Goal: Information Seeking & Learning: Learn about a topic

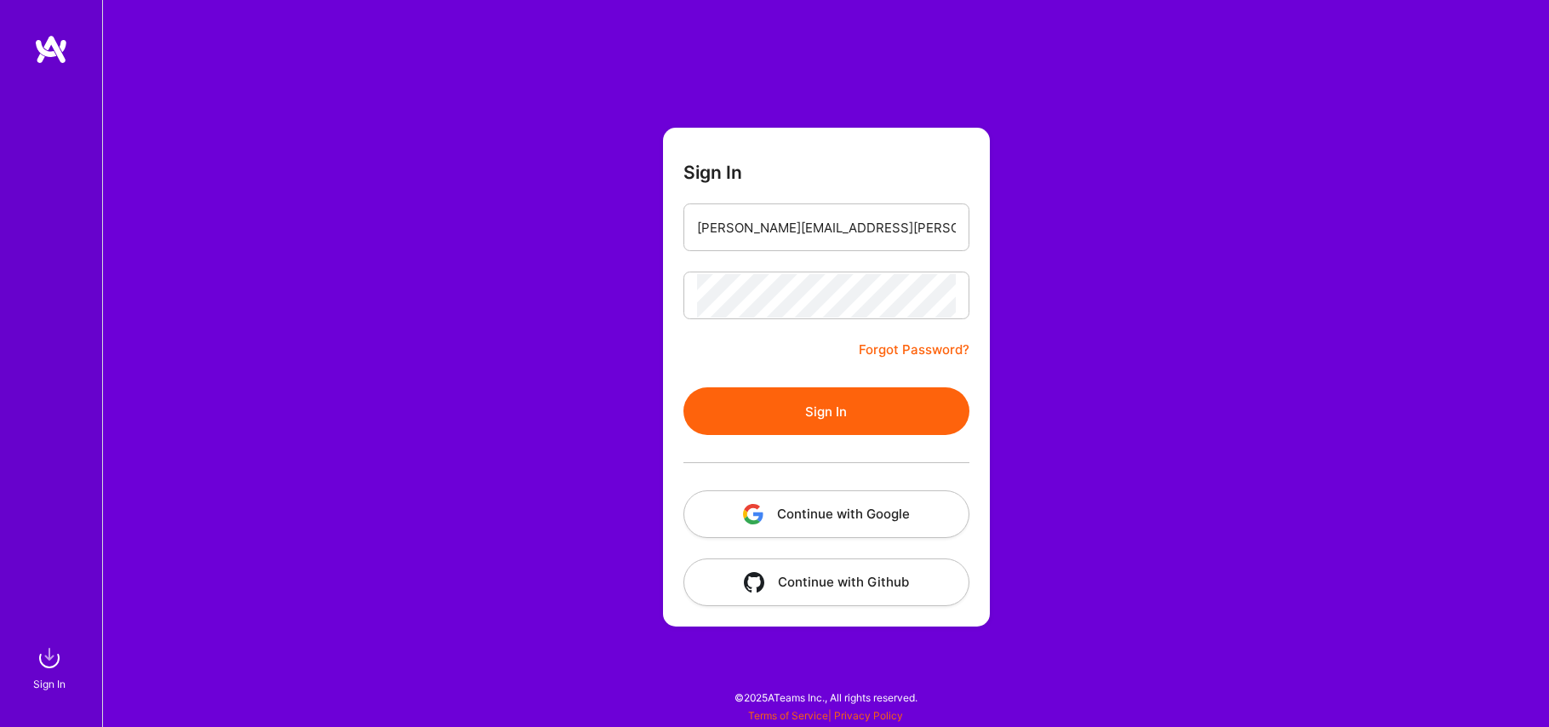
click at [845, 413] on button "Sign In" at bounding box center [827, 411] width 286 height 48
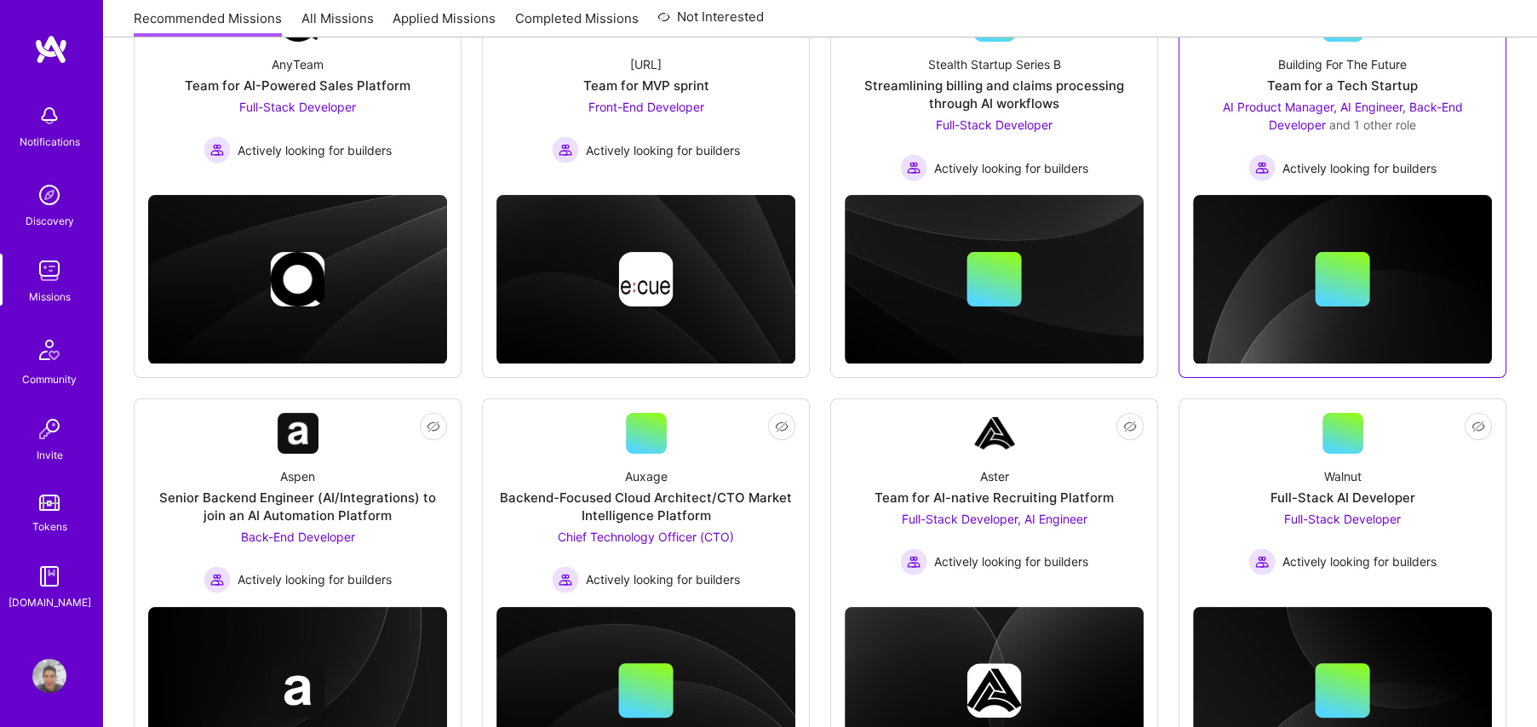
scroll to position [341, 0]
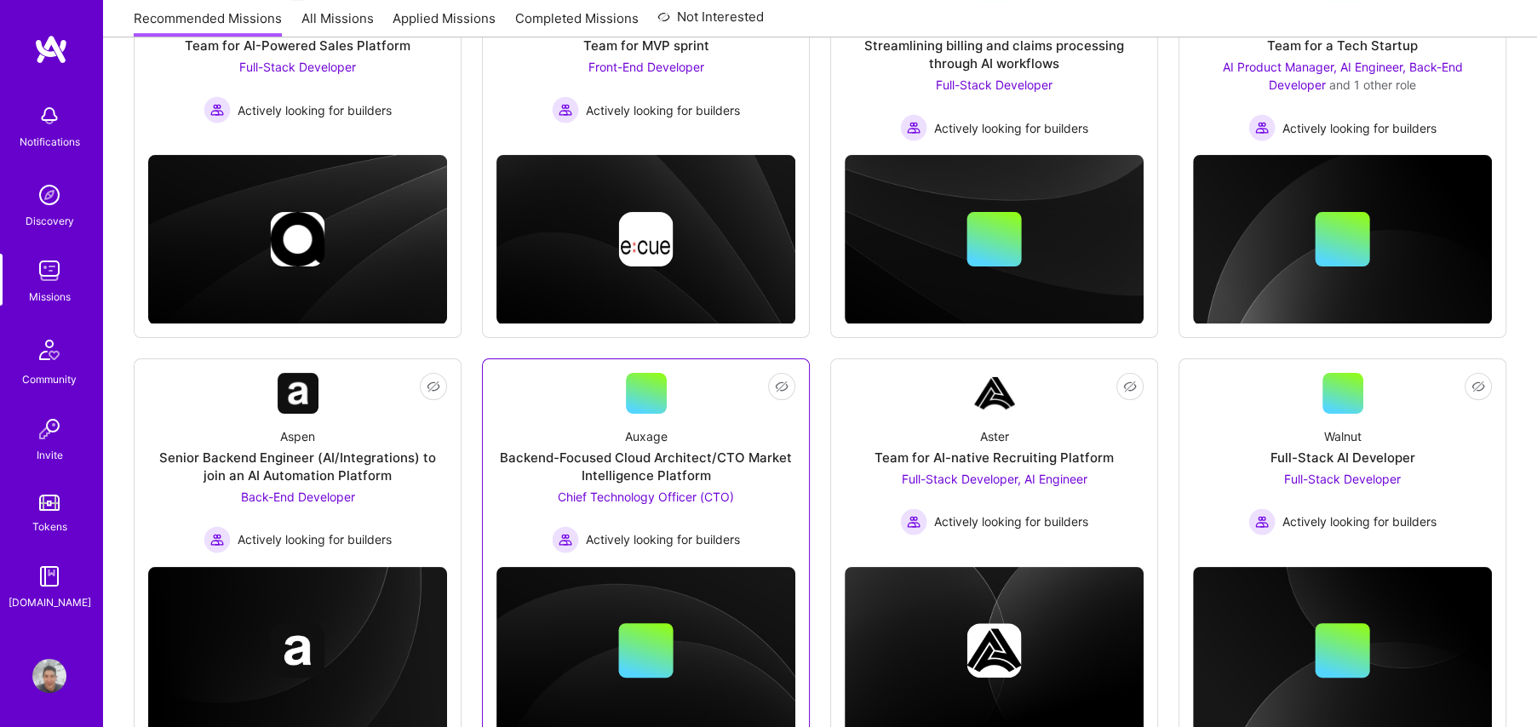
drag, startPoint x: 750, startPoint y: 452, endPoint x: 679, endPoint y: 473, distance: 74.6
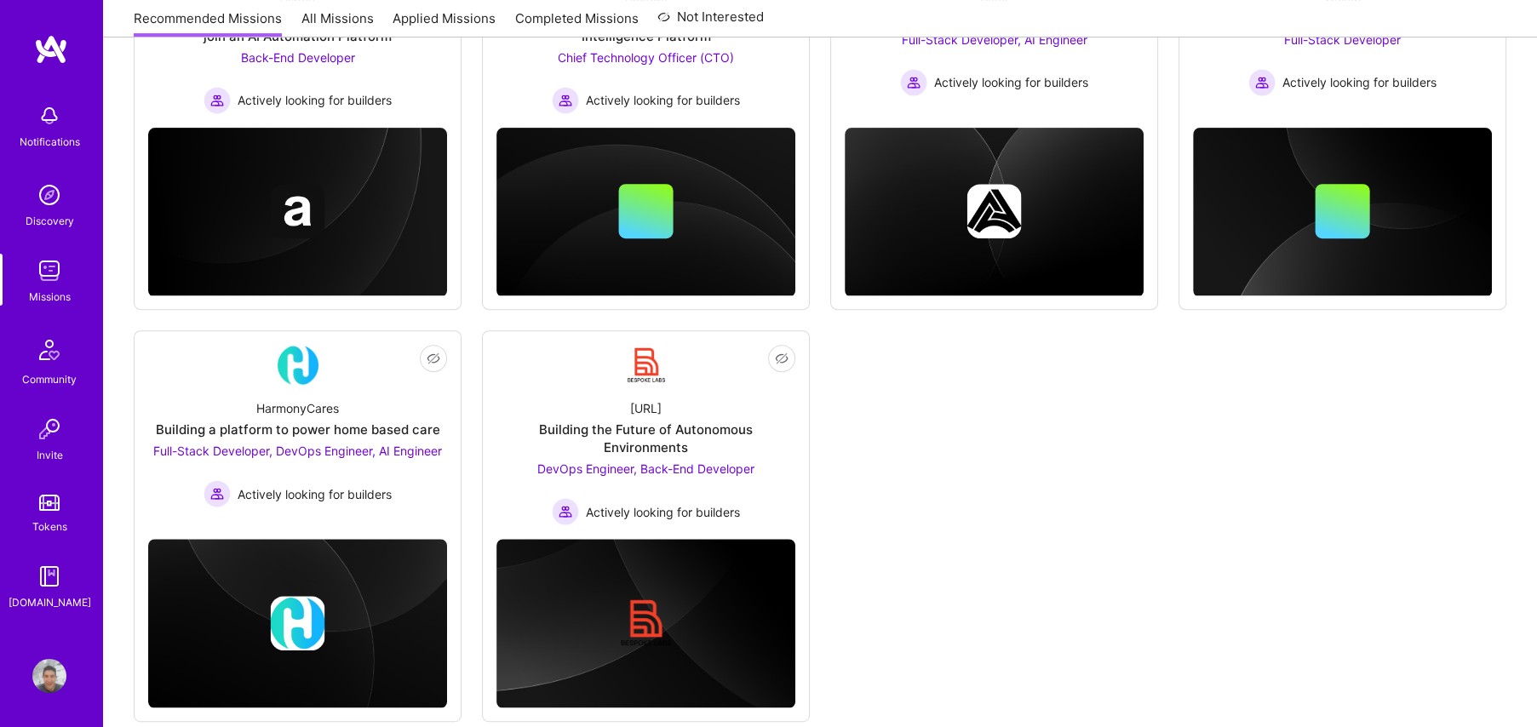
scroll to position [797, 0]
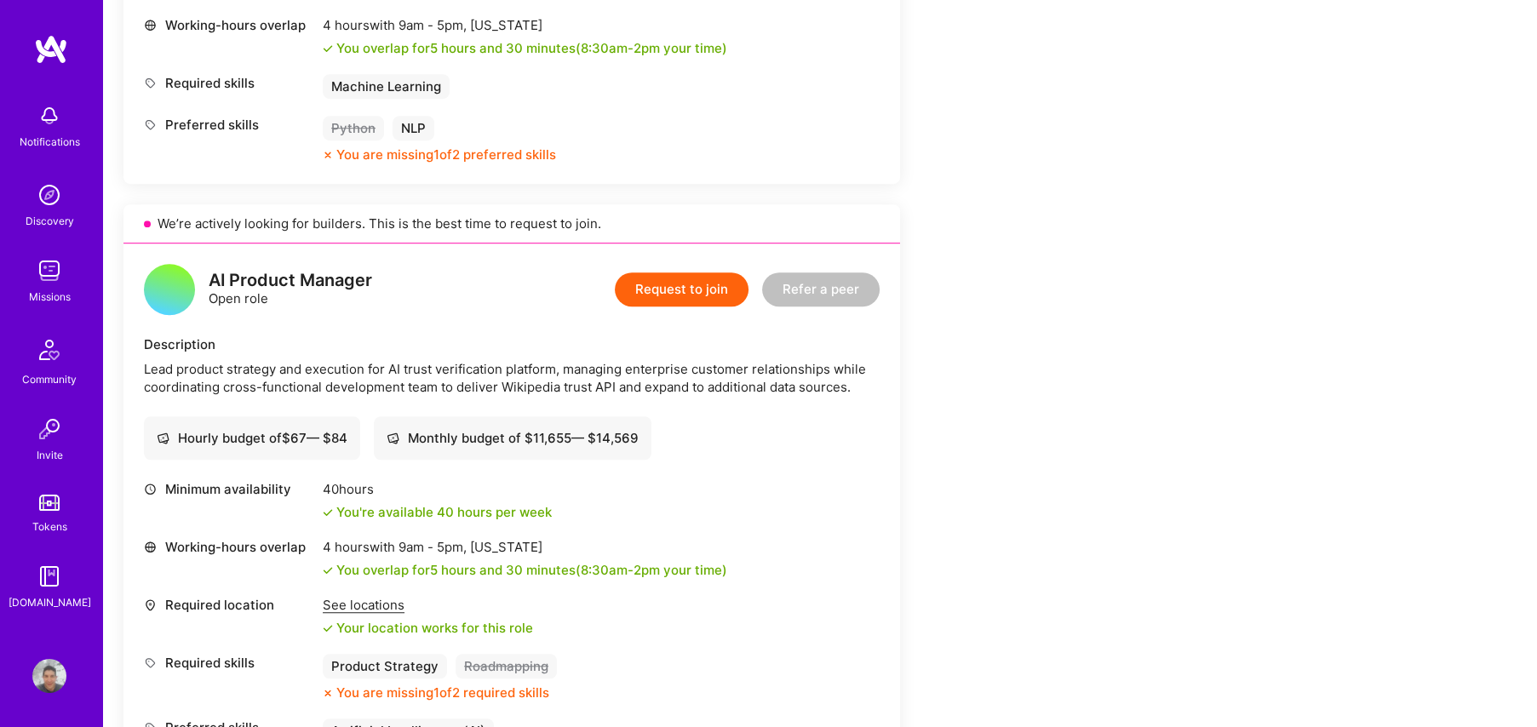
scroll to position [1362, 0]
